Goal: Task Accomplishment & Management: Complete application form

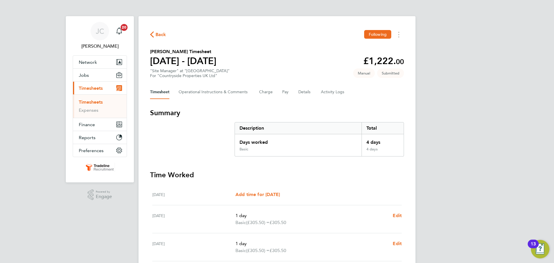
scroll to position [147, 0]
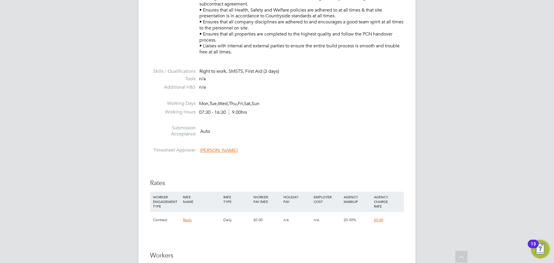
scroll to position [231, 0]
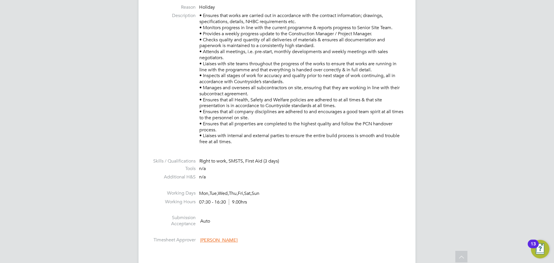
click at [438, 55] on div "JC Jack Cordell Notifications 20 Applications: Network Team Members Businesses …" at bounding box center [277, 205] width 554 height 872
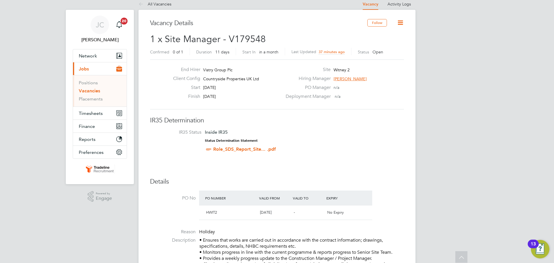
scroll to position [0, 0]
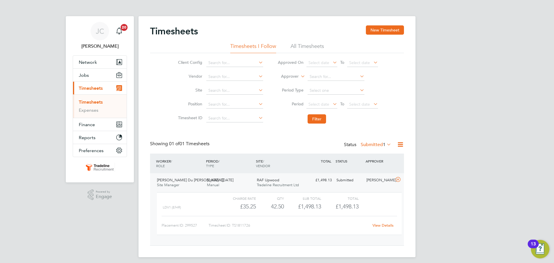
scroll to position [10, 56]
click at [93, 76] on button "Jobs" at bounding box center [100, 75] width 54 height 13
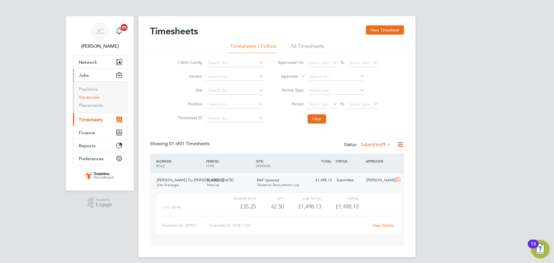
click at [96, 97] on link "Vacancies" at bounding box center [89, 96] width 20 height 5
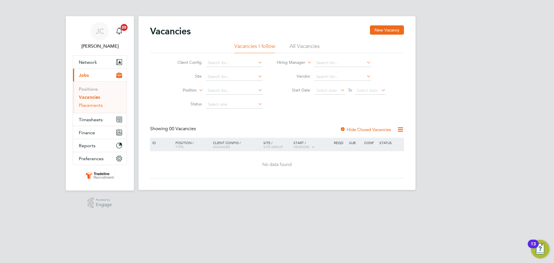
click at [99, 106] on link "Placements" at bounding box center [91, 104] width 24 height 5
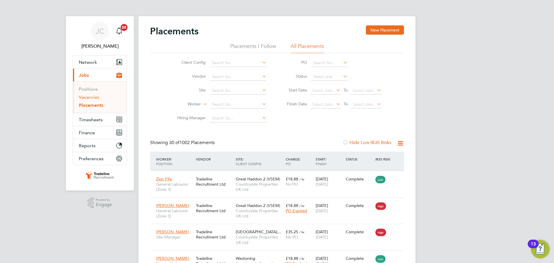
click at [93, 97] on link "Vacancies" at bounding box center [89, 96] width 20 height 5
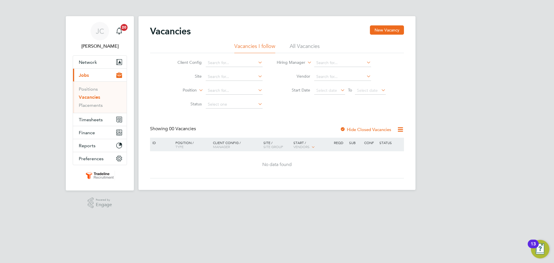
click at [310, 45] on li "All Vacancies" at bounding box center [305, 48] width 30 height 10
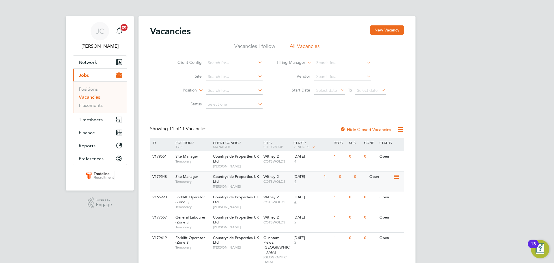
click at [239, 179] on span "Countryside Properties UK Ltd" at bounding box center [236, 179] width 46 height 10
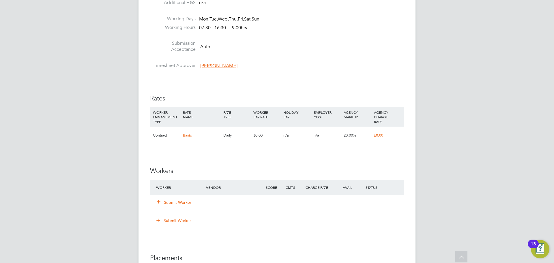
scroll to position [433, 0]
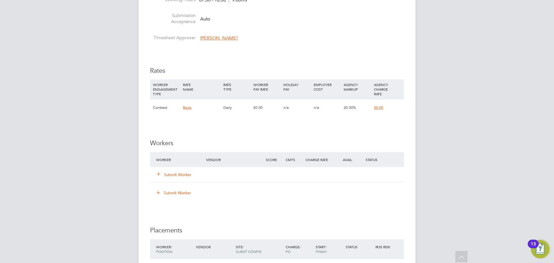
click at [186, 173] on button "Submit Worker" at bounding box center [174, 175] width 35 height 6
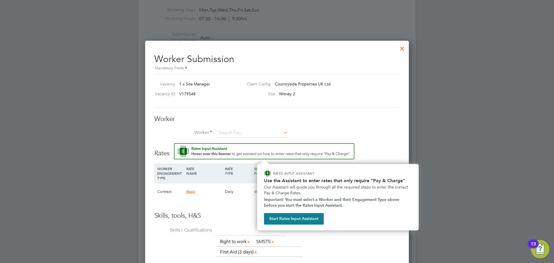
scroll to position [404, 0]
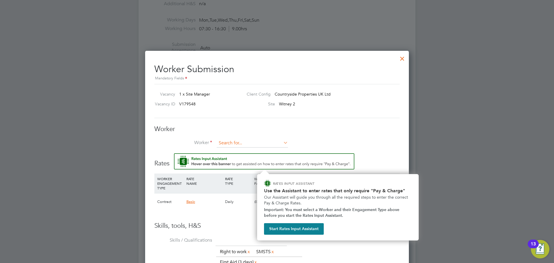
click at [237, 145] on input at bounding box center [252, 143] width 71 height 9
click at [252, 150] on b "Geut" at bounding box center [256, 151] width 9 height 5
type input "Jeroen Geut (JG1)"
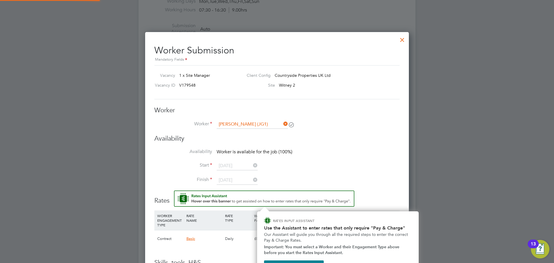
scroll to position [484, 264]
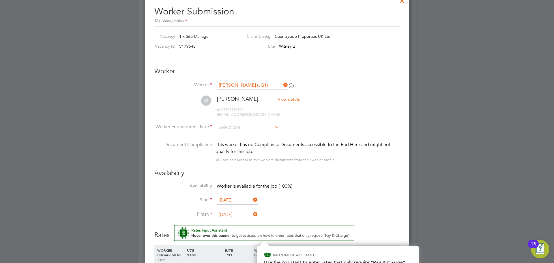
click at [248, 121] on li "JG Jeroen Geut View details m: 07907860302 jcgeut@gmail.com" at bounding box center [276, 109] width 245 height 27
click at [248, 124] on input at bounding box center [248, 127] width 63 height 9
click at [244, 135] on li "Contract" at bounding box center [247, 136] width 63 height 8
type input "Contract"
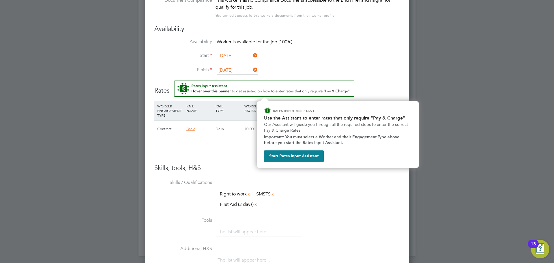
click at [212, 150] on div "Add Rate" at bounding box center [276, 147] width 245 height 9
click at [309, 159] on button "Start Rates Input Assistant" at bounding box center [294, 156] width 60 height 12
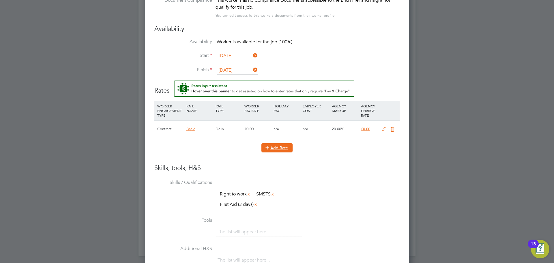
click at [280, 150] on button "Add Rate" at bounding box center [276, 147] width 31 height 9
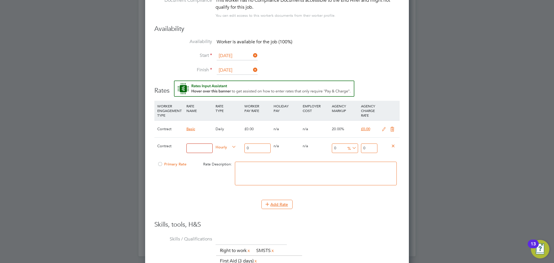
click at [160, 164] on div at bounding box center [160, 166] width 6 height 4
click at [193, 151] on input at bounding box center [199, 148] width 26 height 10
type input "JG1"
click at [254, 147] on input "0" at bounding box center [257, 148] width 26 height 10
type input "3"
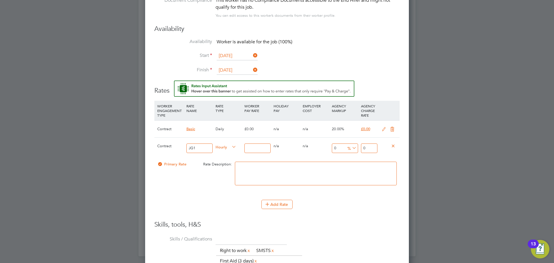
type input "3"
type input "30"
click at [339, 149] on input "0" at bounding box center [345, 148] width 26 height 10
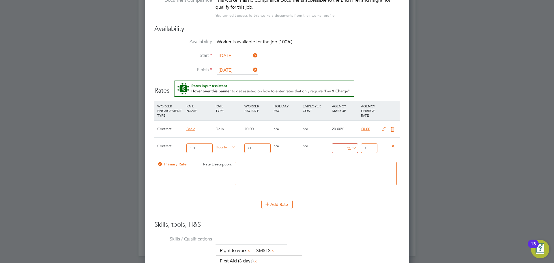
type input "2"
type input "30.6"
type input "20"
type input "36"
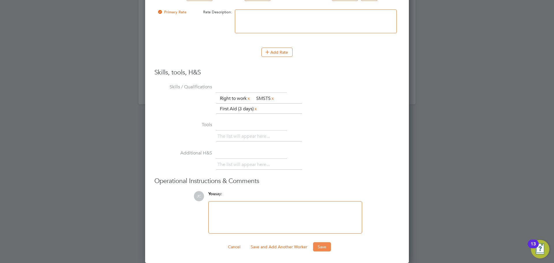
type input "20"
click at [327, 246] on button "Save" at bounding box center [322, 246] width 18 height 9
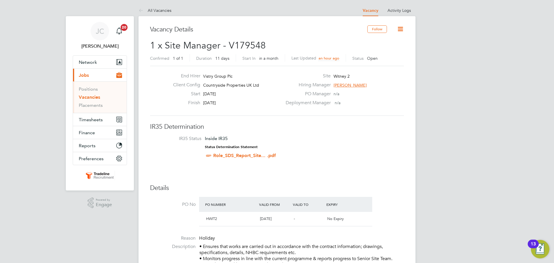
click at [94, 96] on link "Vacancies" at bounding box center [89, 96] width 21 height 5
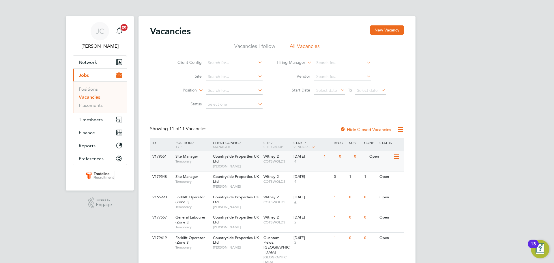
click at [248, 163] on div "Countryside Properties UK Ltd Gary Uzzell" at bounding box center [237, 161] width 51 height 20
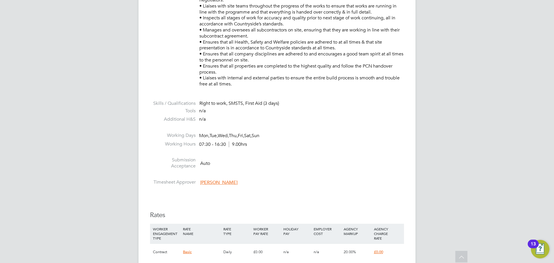
scroll to position [433, 0]
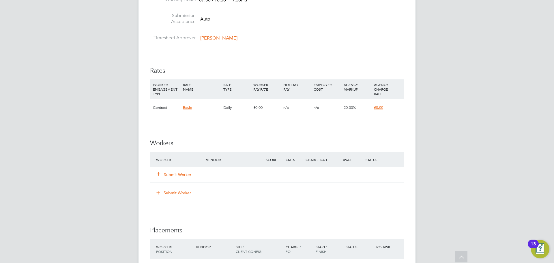
click at [182, 174] on button "Submit Worker" at bounding box center [174, 175] width 35 height 6
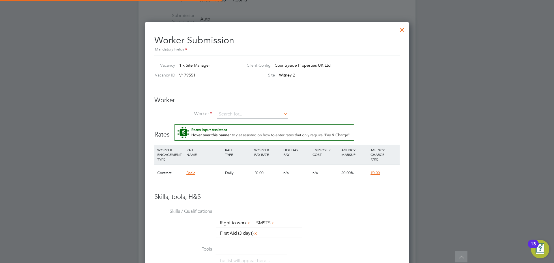
scroll to position [366, 264]
click at [250, 112] on input at bounding box center [252, 114] width 71 height 9
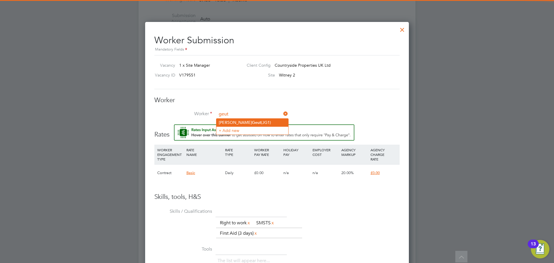
click at [244, 122] on li "Jeroen Geut (JG1)" at bounding box center [252, 123] width 72 height 8
type input "Jeroen Geut (JG1)"
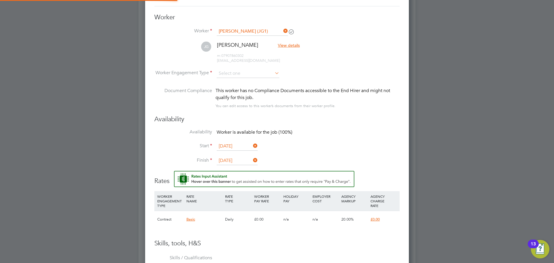
scroll to position [520, 0]
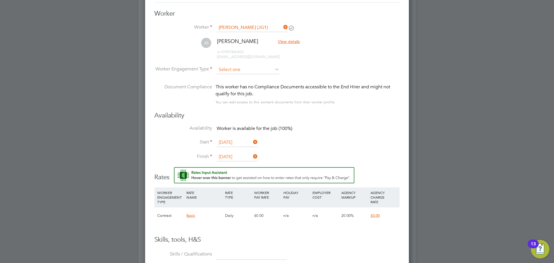
click at [238, 69] on input at bounding box center [248, 70] width 63 height 9
click at [237, 78] on li "Contract" at bounding box center [247, 78] width 63 height 8
type input "Contract"
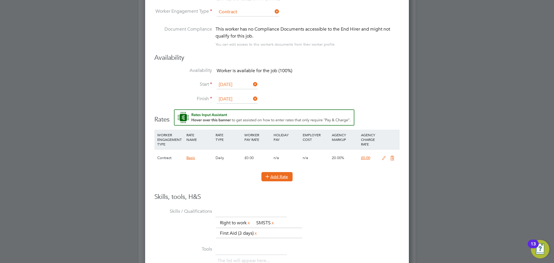
click at [276, 178] on button "Add Rate" at bounding box center [276, 176] width 31 height 9
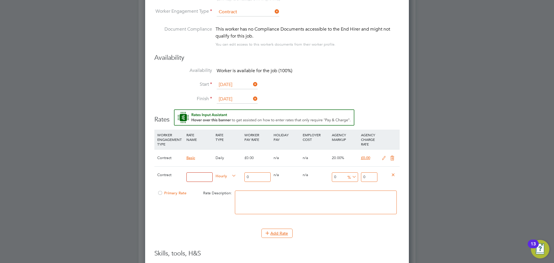
click at [159, 193] on div at bounding box center [160, 195] width 6 height 4
click at [198, 177] on input at bounding box center [199, 177] width 26 height 10
type input "JG1"
click at [259, 177] on input "0" at bounding box center [257, 177] width 26 height 10
type input "3"
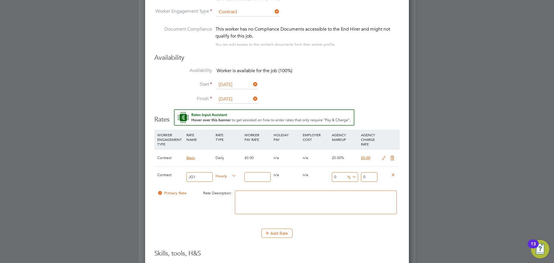
type input "3"
type input "30"
click at [341, 178] on input "0" at bounding box center [345, 177] width 26 height 10
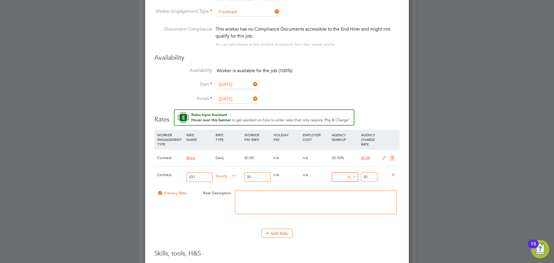
type input "2"
type input "30.6"
type input "20"
type input "36"
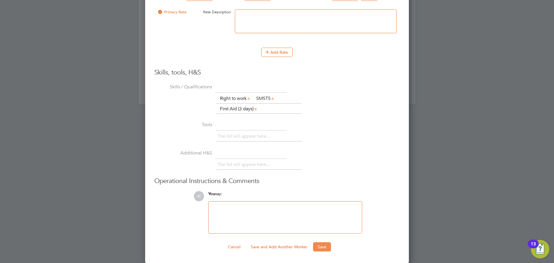
type input "20"
click at [322, 247] on button "Save" at bounding box center [322, 246] width 18 height 9
